Goal: Transaction & Acquisition: Purchase product/service

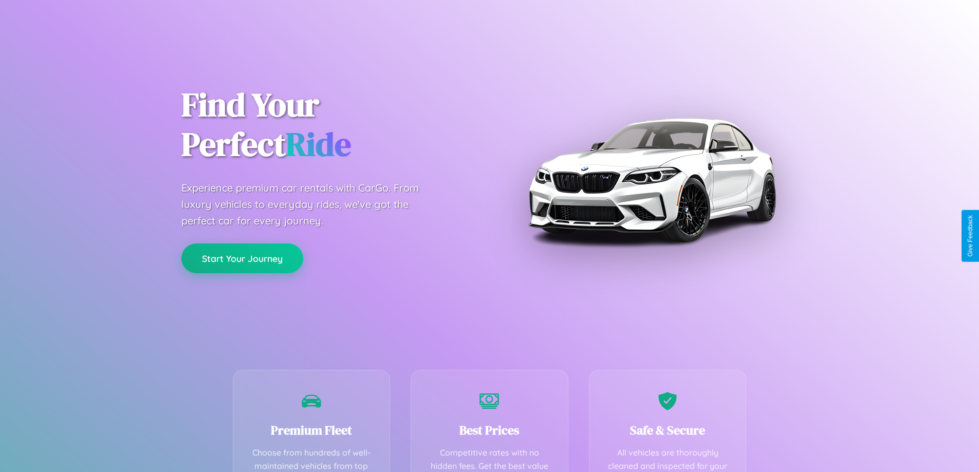
click at [242, 258] on button "Start Your Journey" at bounding box center [242, 259] width 122 height 30
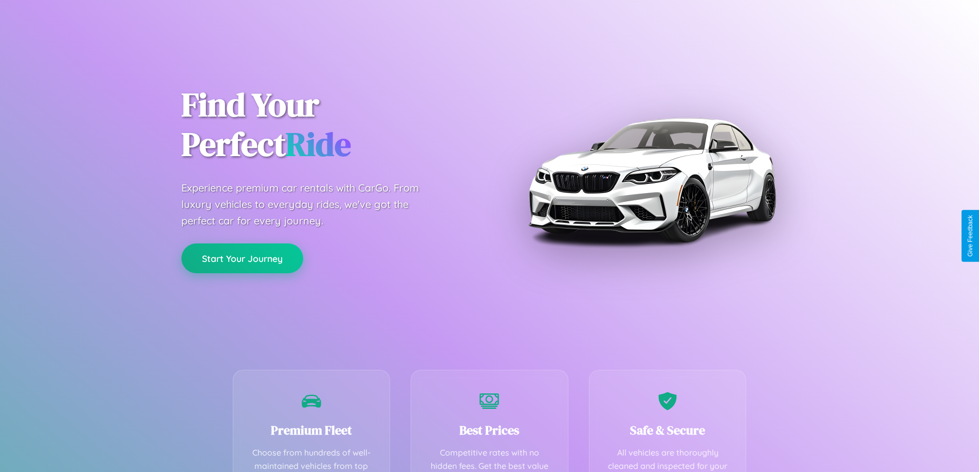
click at [242, 258] on button "Start Your Journey" at bounding box center [242, 259] width 122 height 30
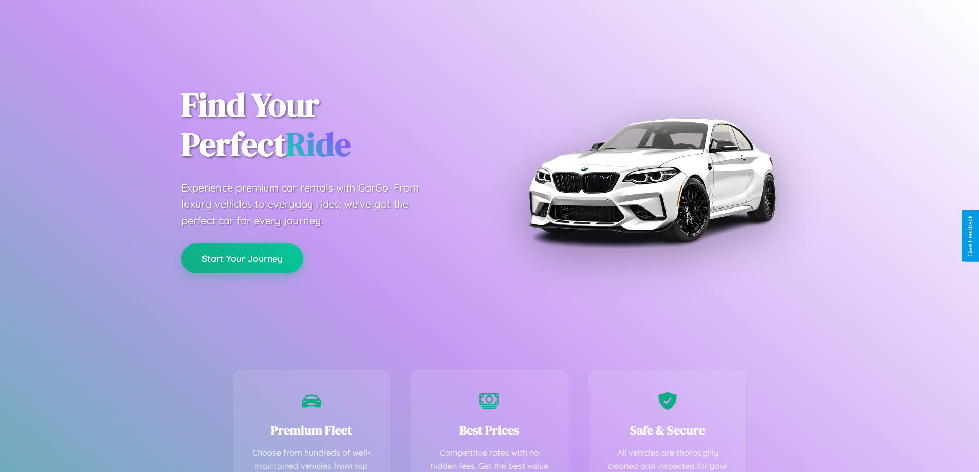
click at [242, 258] on button "Start Your Journey" at bounding box center [242, 259] width 122 height 30
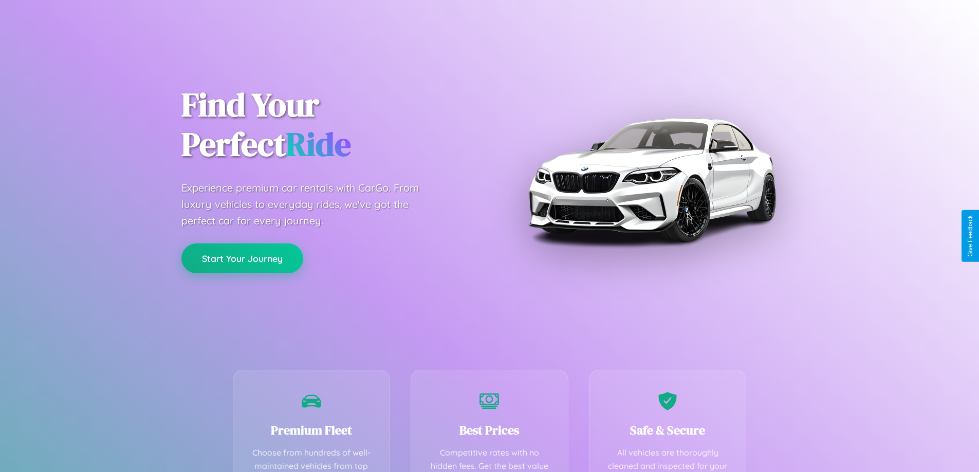
click at [242, 258] on button "Start Your Journey" at bounding box center [242, 259] width 122 height 30
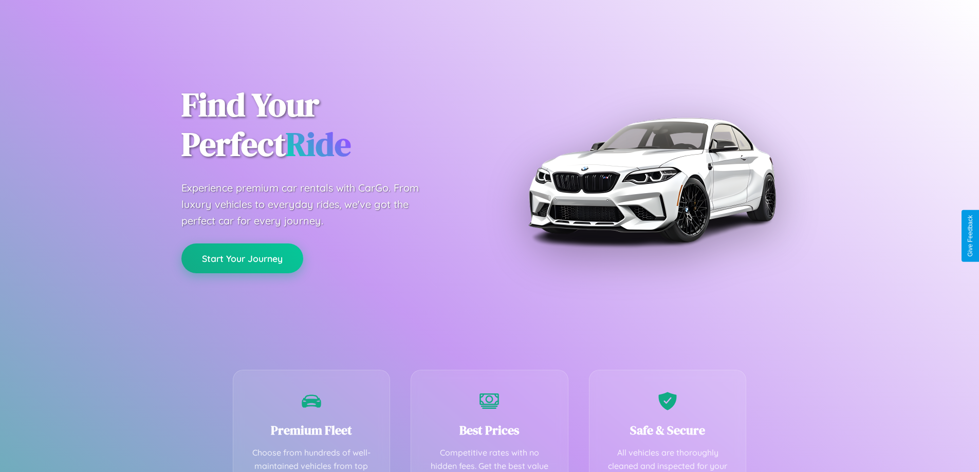
click at [242, 258] on button "Start Your Journey" at bounding box center [242, 259] width 122 height 30
